Goal: Information Seeking & Learning: Learn about a topic

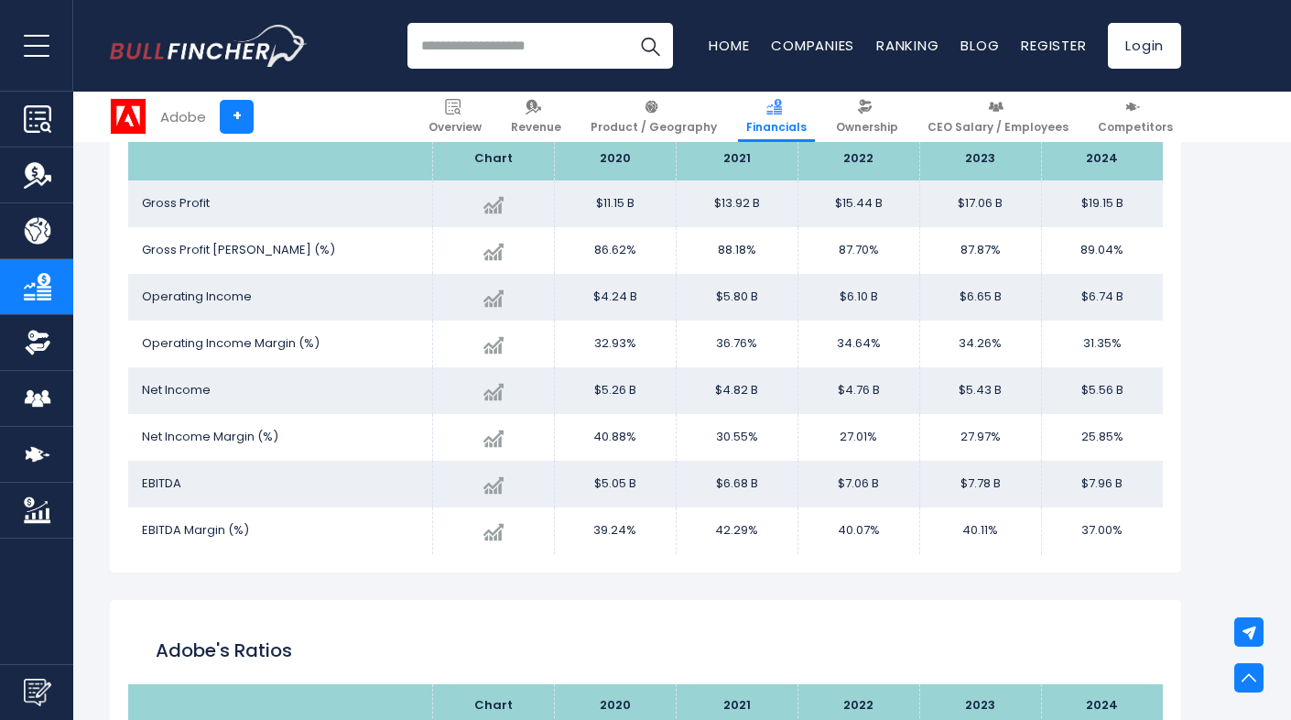
scroll to position [3158, 0]
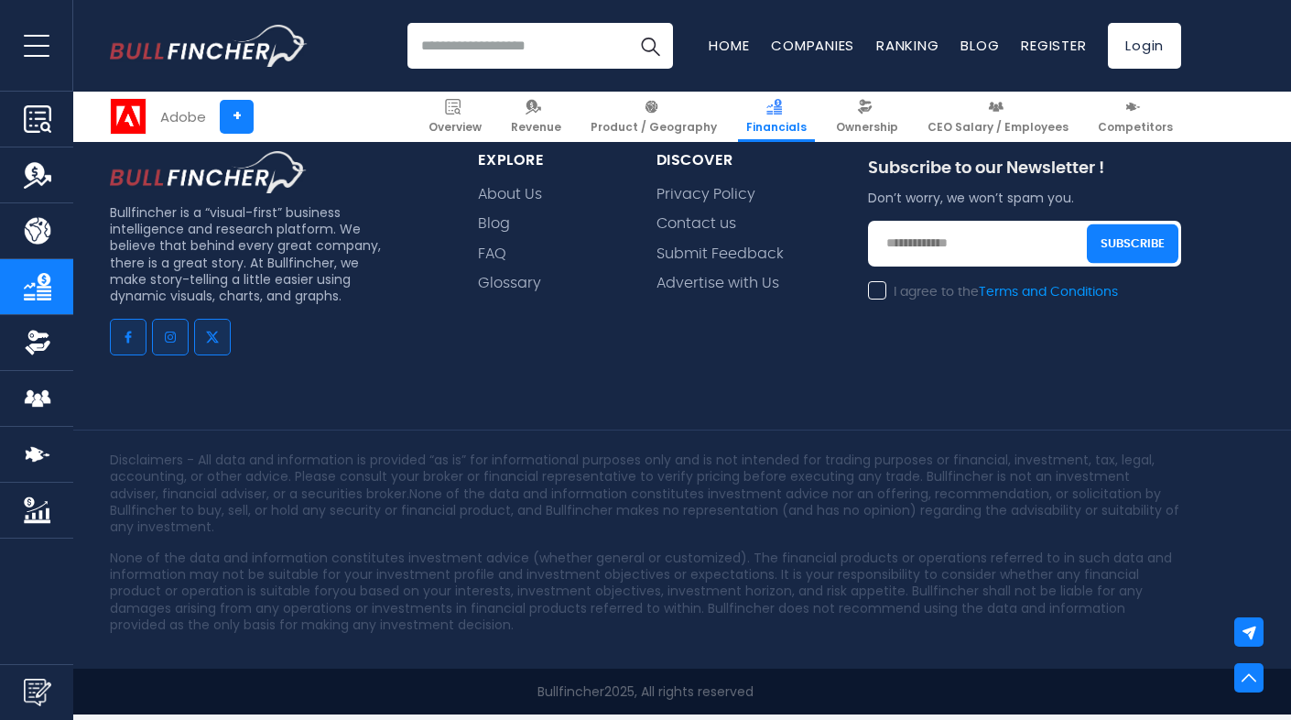
scroll to position [5694, 0]
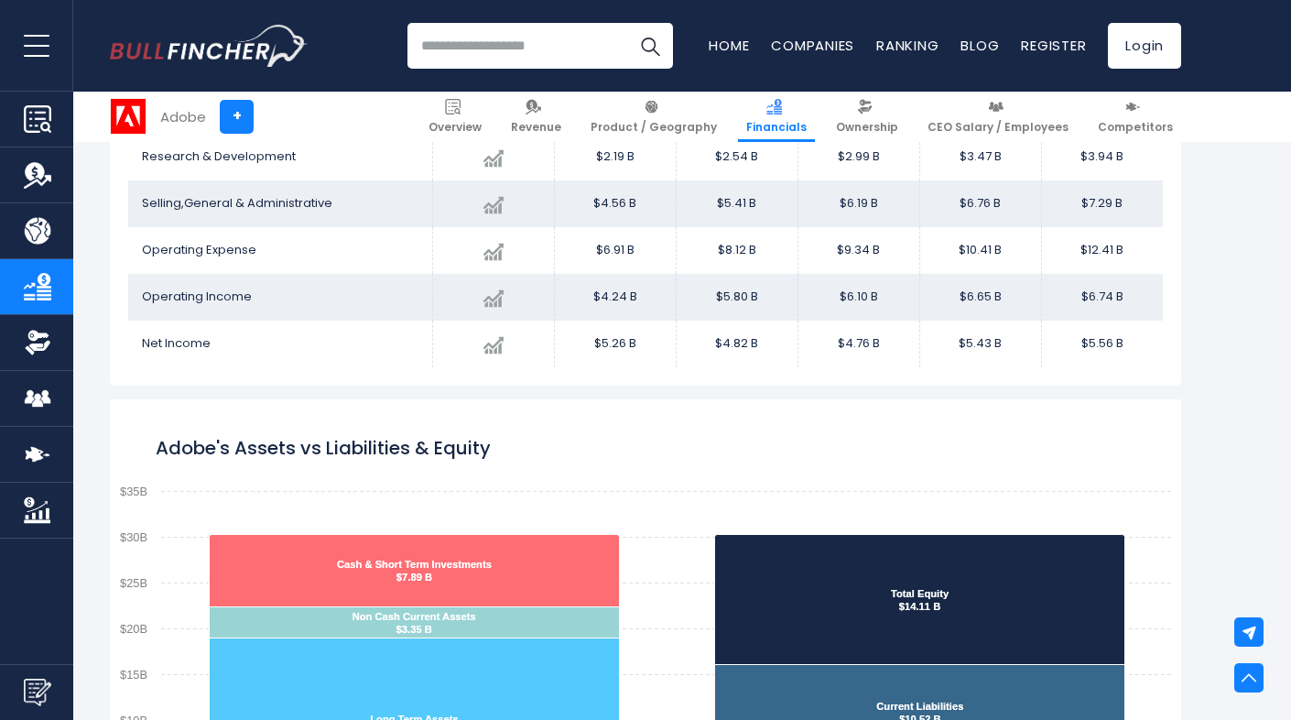
scroll to position [1289, 0]
